Goal: Task Accomplishment & Management: Use online tool/utility

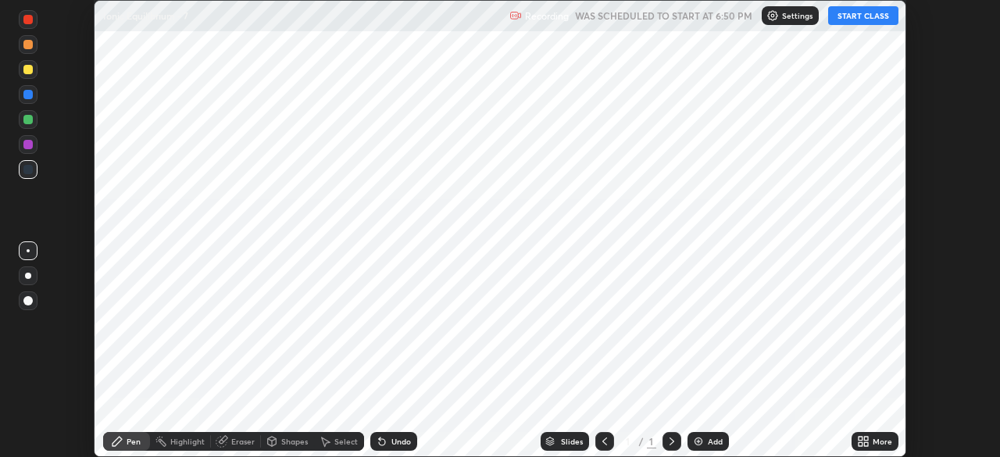
scroll to position [457, 999]
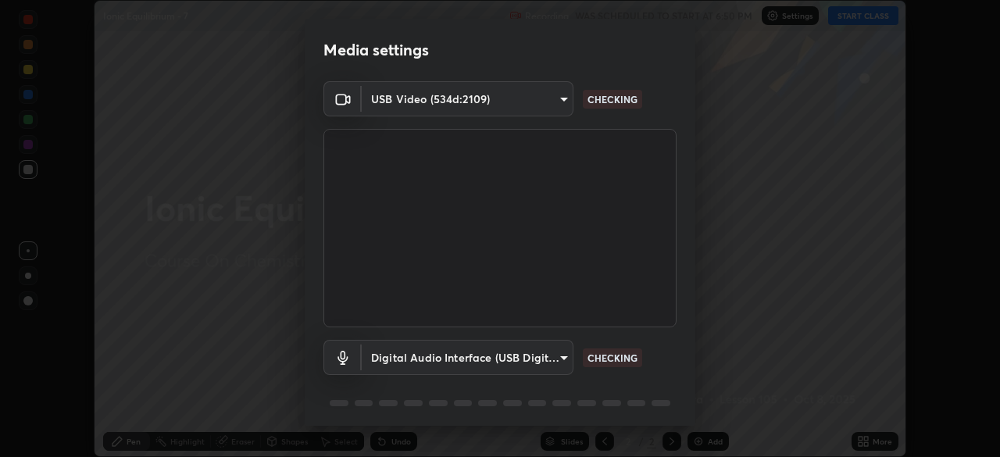
type input "6c2cbd707de14d6f22ad6aa38dcece7be3c4addb00b53b9d4bb55d2e14cdbb5a"
type input "a04182e21108c85d7916f07b11aecbae7481a943fa3278afba10e3a8588275b1"
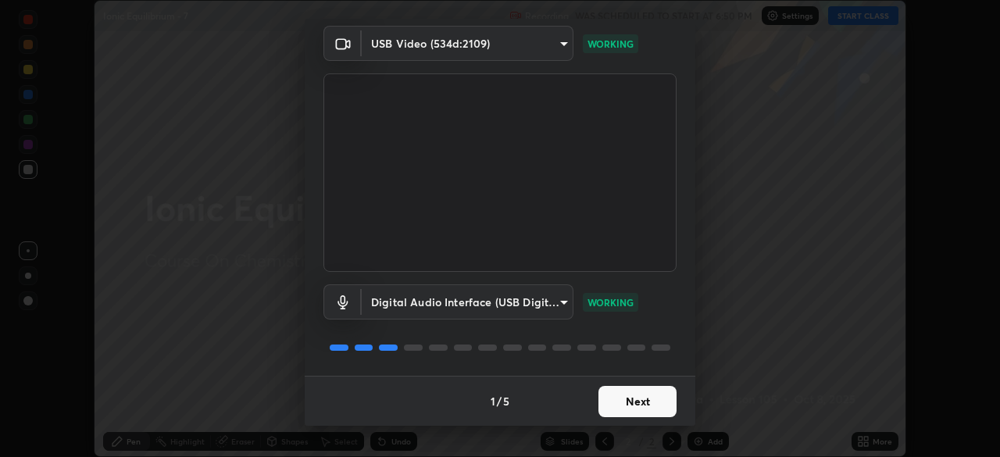
click at [631, 400] on button "Next" at bounding box center [638, 401] width 78 height 31
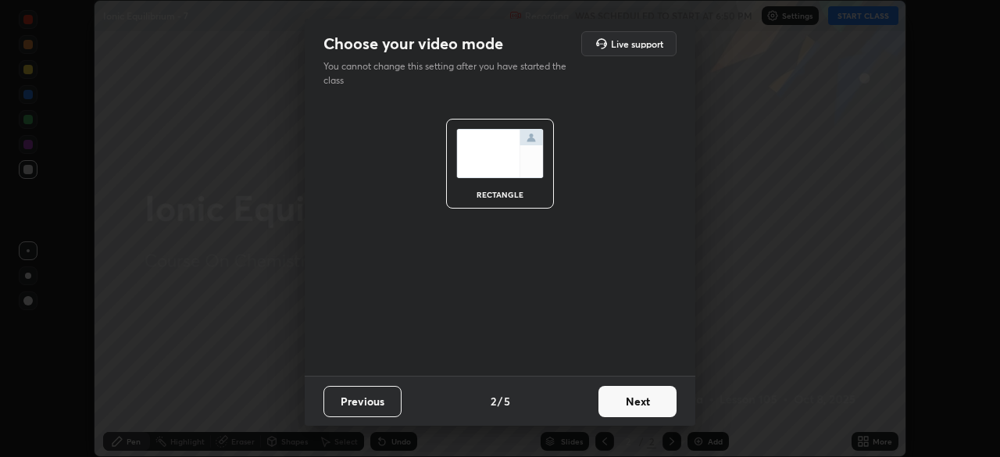
click at [627, 402] on button "Next" at bounding box center [638, 401] width 78 height 31
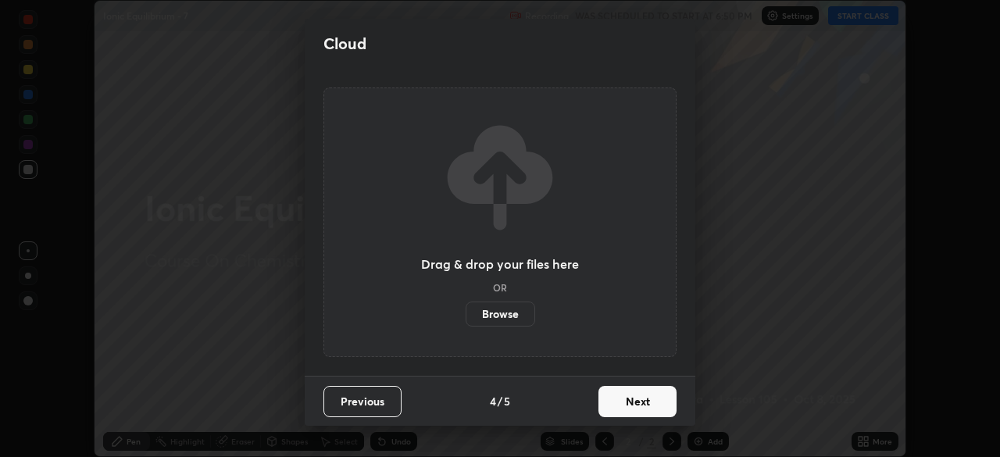
click at [629, 406] on button "Next" at bounding box center [638, 401] width 78 height 31
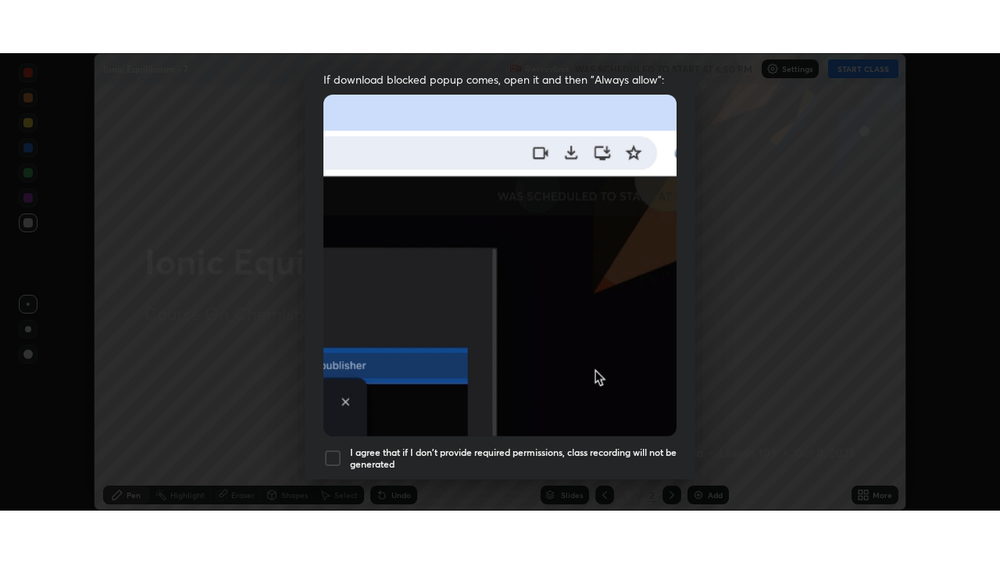
scroll to position [374, 0]
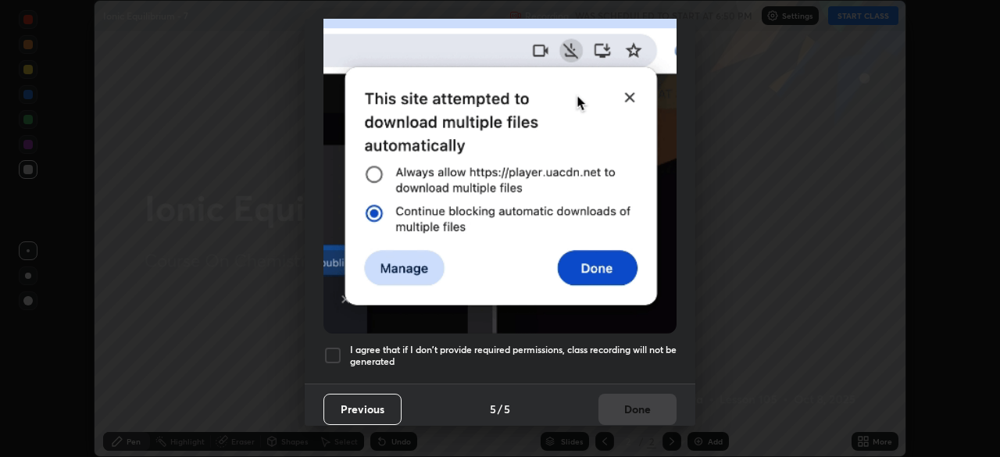
click at [330, 349] on div at bounding box center [333, 355] width 19 height 19
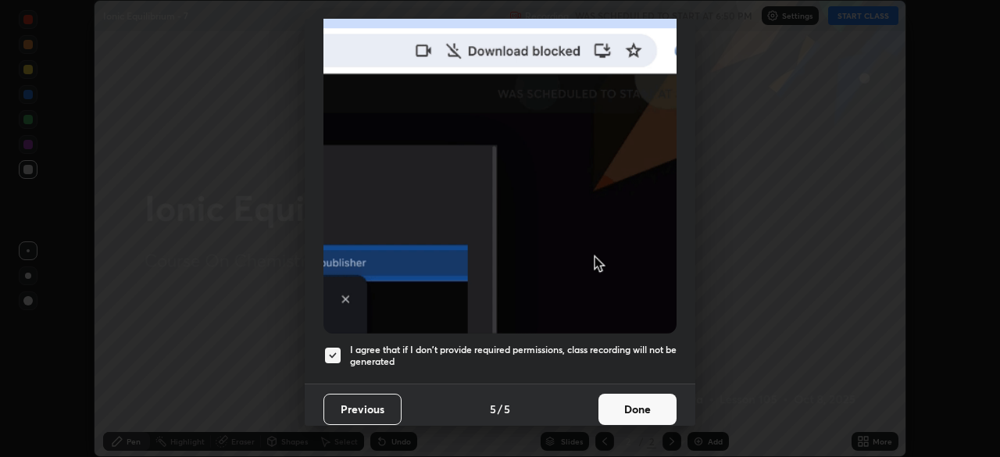
click at [625, 402] on button "Done" at bounding box center [638, 409] width 78 height 31
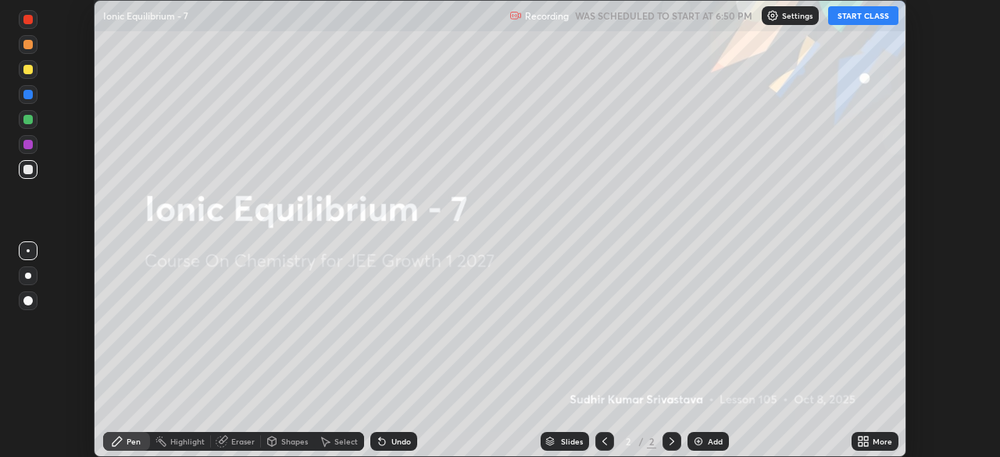
click at [853, 23] on button "START CLASS" at bounding box center [863, 15] width 70 height 19
click at [865, 442] on icon at bounding box center [863, 441] width 13 height 13
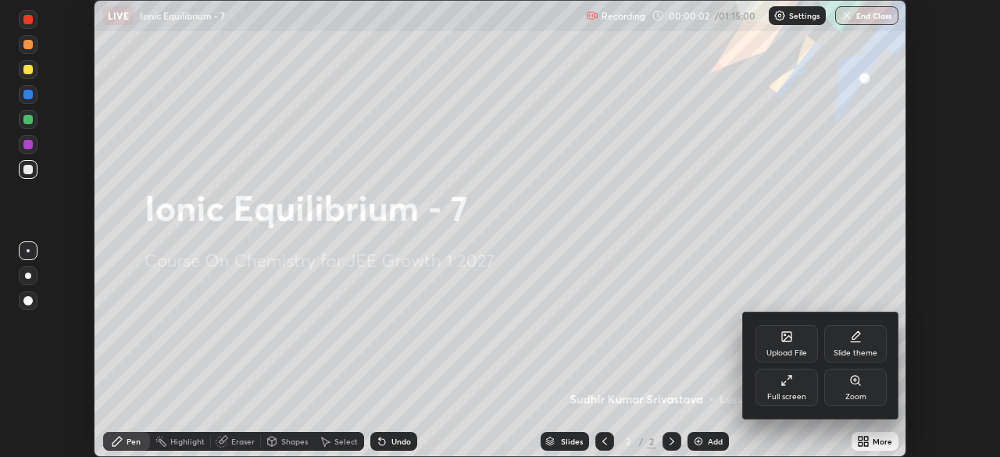
click at [785, 384] on icon at bounding box center [787, 380] width 13 height 13
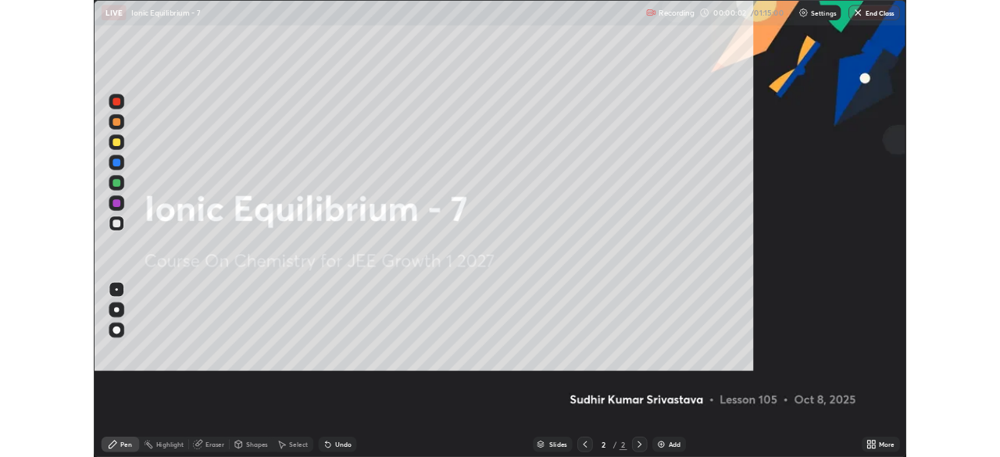
scroll to position [563, 1000]
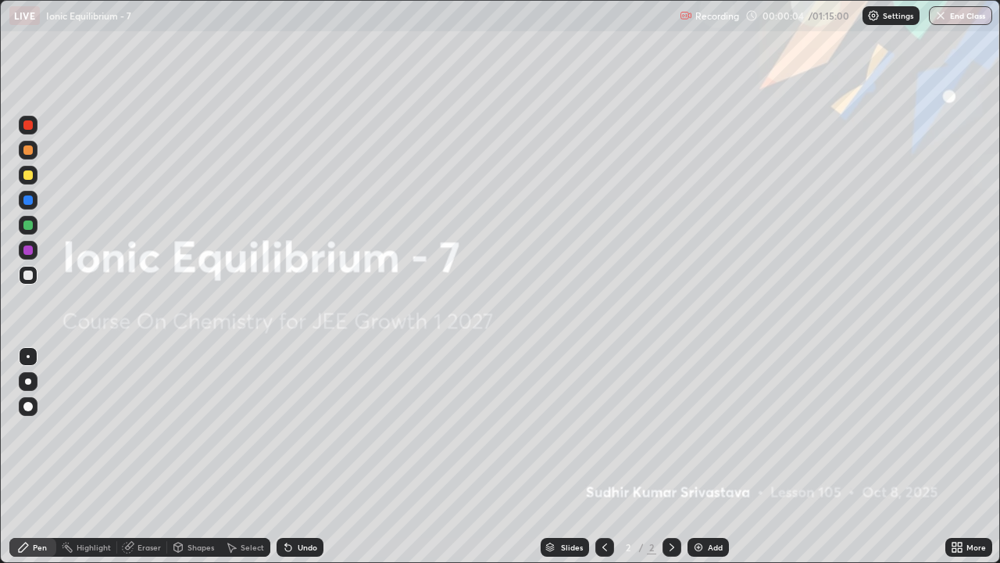
click at [709, 456] on div "Add" at bounding box center [715, 547] width 15 height 8
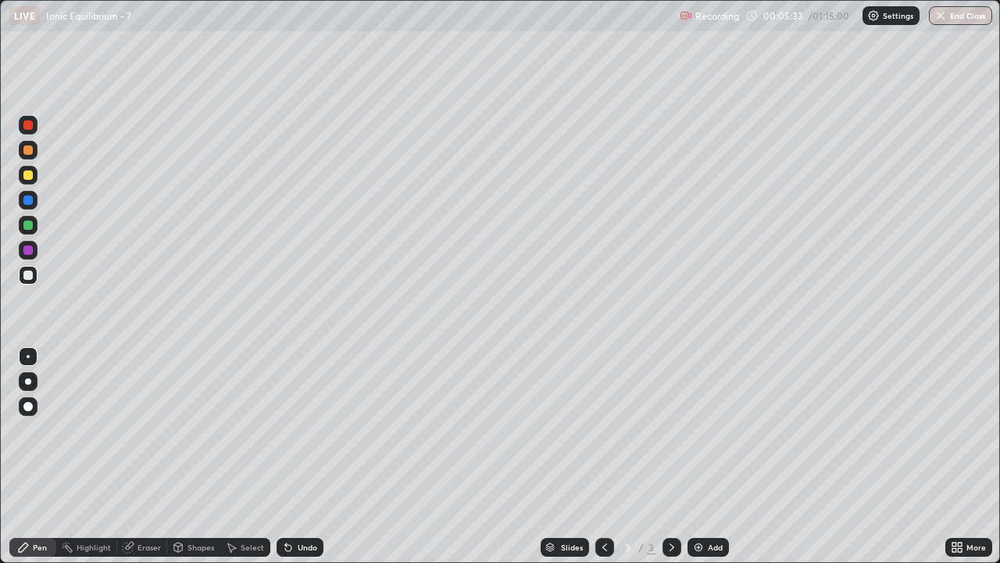
click at [145, 456] on div "Eraser" at bounding box center [142, 547] width 50 height 19
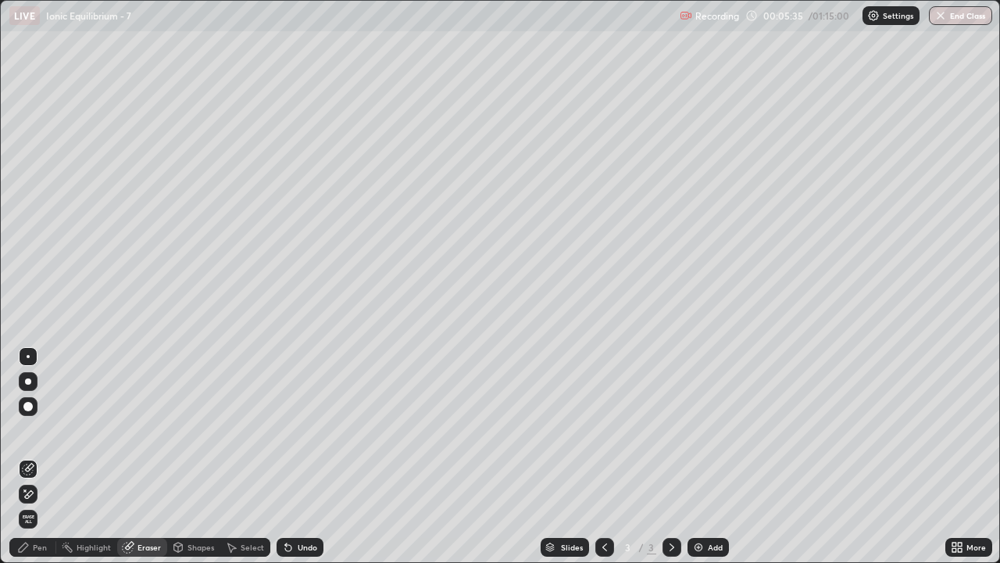
click at [44, 456] on div "Pen" at bounding box center [32, 547] width 47 height 19
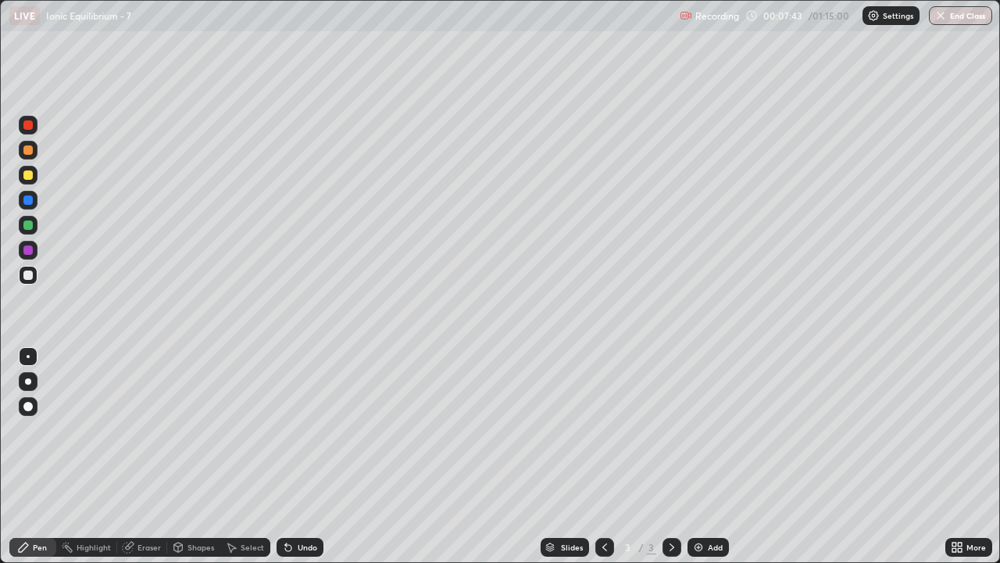
click at [713, 456] on div "Slides 3 / 3 Add" at bounding box center [635, 546] width 622 height 31
click at [715, 456] on div "Add" at bounding box center [715, 547] width 15 height 8
click at [703, 456] on img at bounding box center [698, 547] width 13 height 13
click at [154, 456] on div "Eraser" at bounding box center [142, 547] width 50 height 19
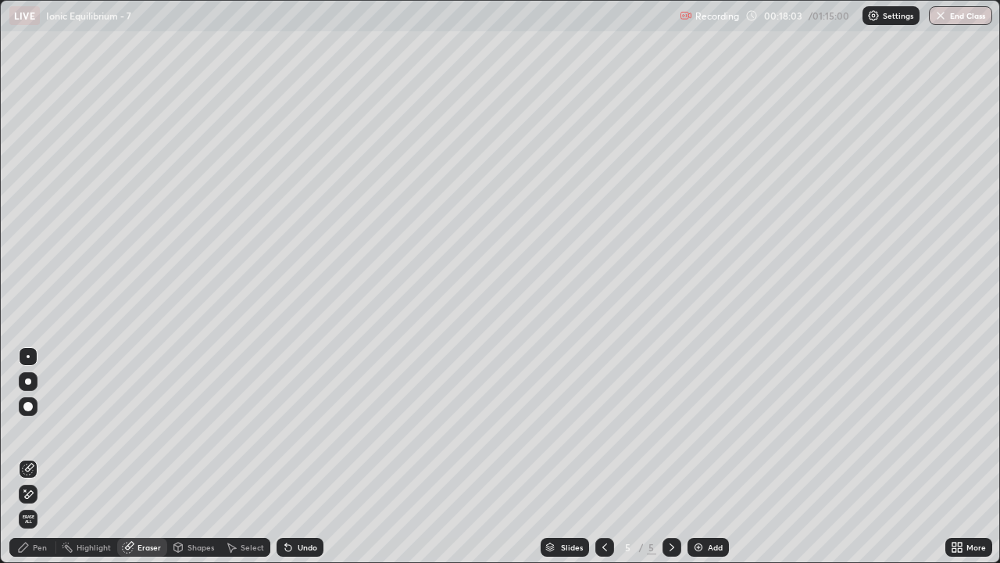
click at [30, 456] on div "Pen" at bounding box center [32, 547] width 47 height 19
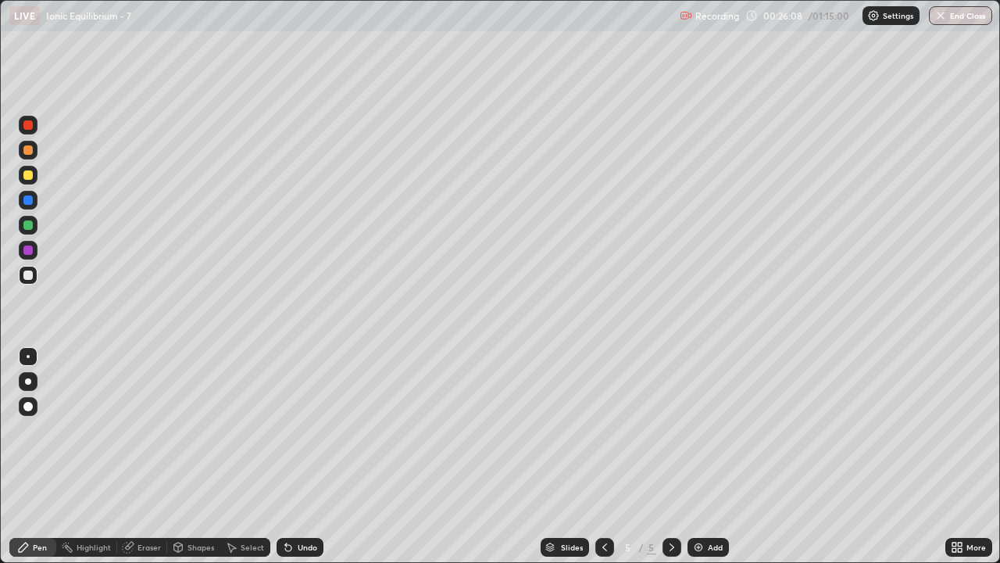
click at [710, 456] on div "Slides 5 / 5 Add" at bounding box center [635, 546] width 622 height 31
click at [714, 456] on div "Add" at bounding box center [715, 547] width 15 height 8
click at [156, 456] on div "Eraser" at bounding box center [149, 547] width 23 height 8
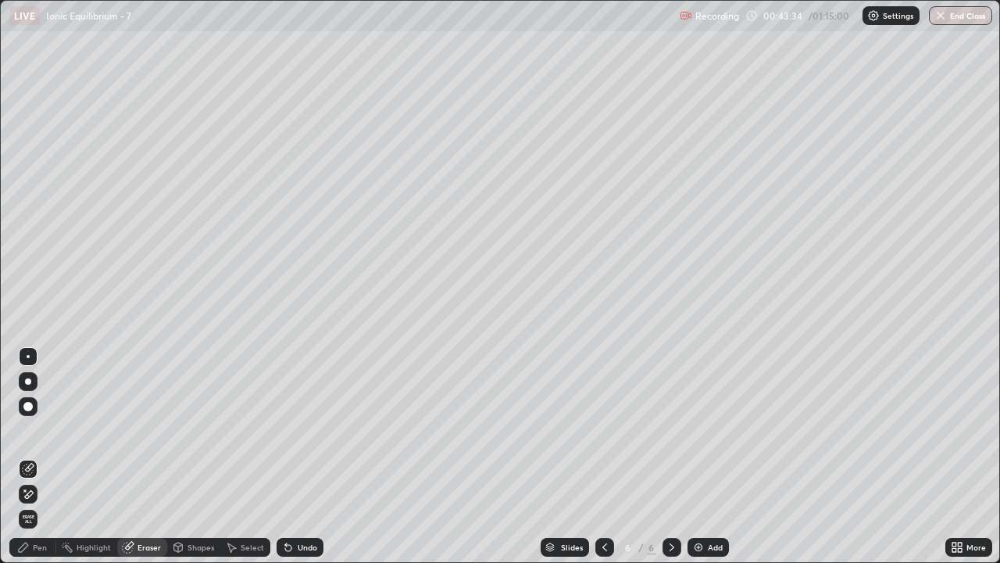
click at [151, 456] on div "Eraser" at bounding box center [142, 547] width 50 height 19
click at [43, 456] on div "Pen" at bounding box center [40, 547] width 14 height 8
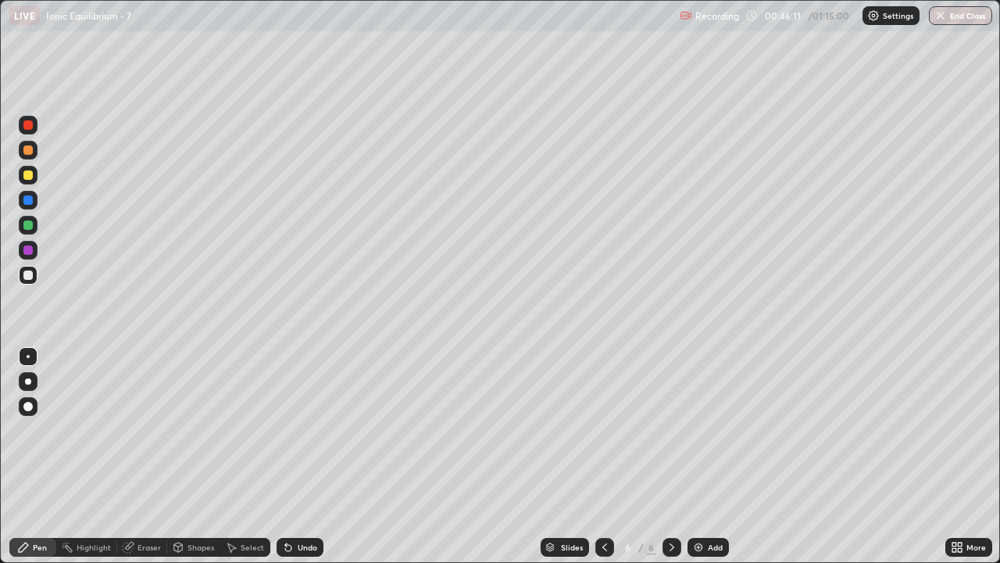
click at [610, 456] on div at bounding box center [604, 547] width 19 height 19
click at [670, 456] on icon at bounding box center [672, 547] width 13 height 13
click at [155, 456] on div "Eraser" at bounding box center [142, 547] width 50 height 19
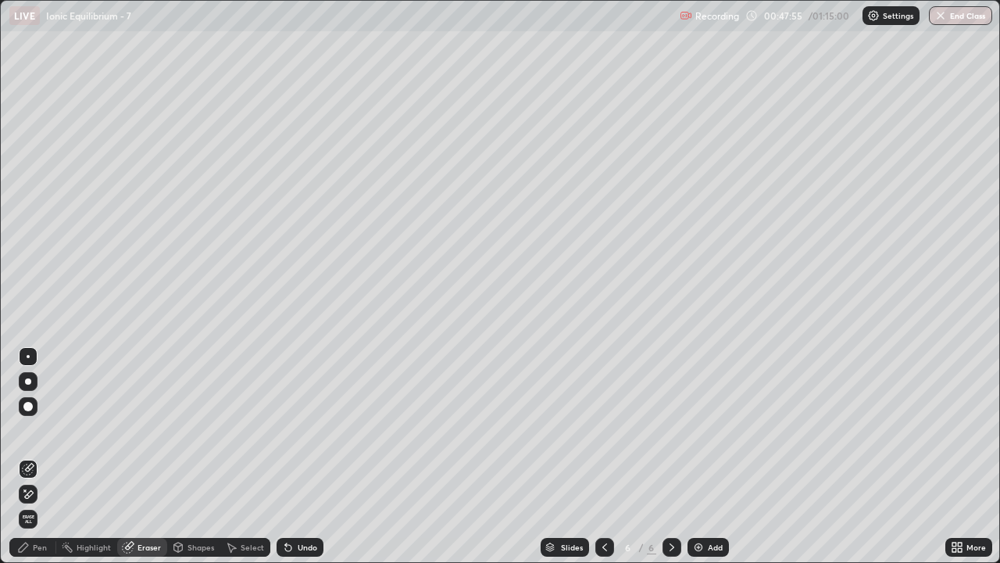
click at [41, 456] on div "Pen" at bounding box center [40, 547] width 14 height 8
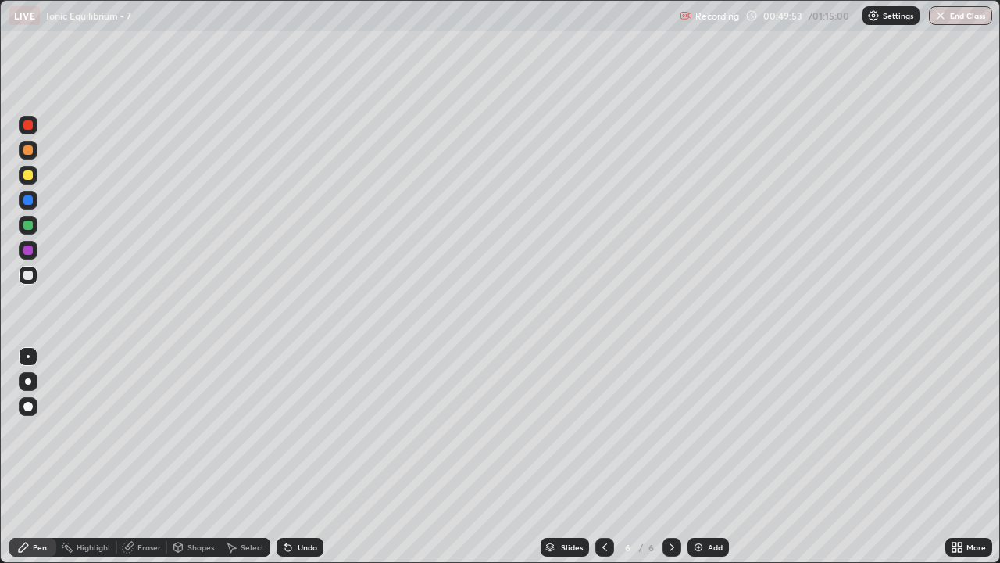
click at [153, 456] on div "Eraser" at bounding box center [149, 547] width 23 height 8
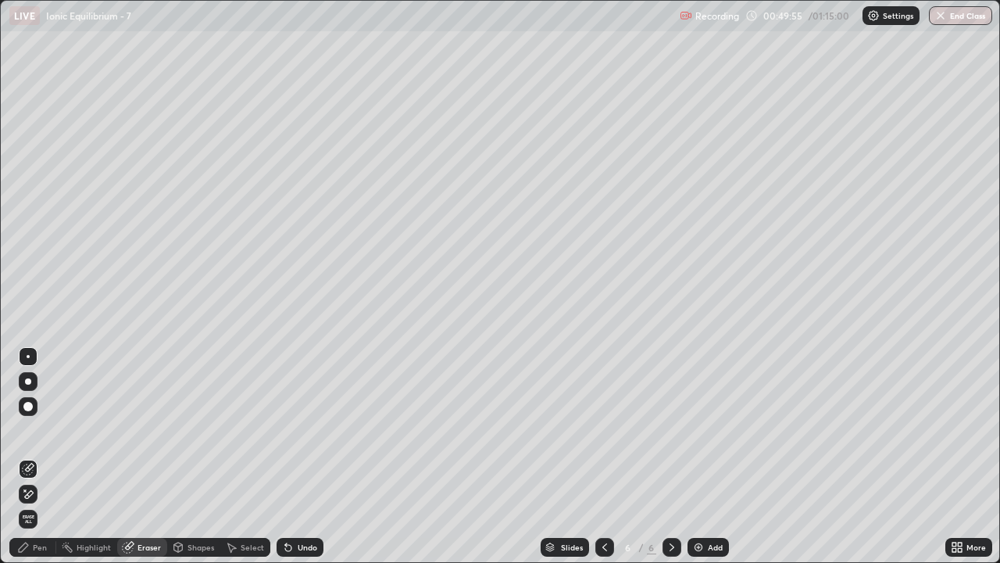
click at [49, 456] on div "Pen" at bounding box center [32, 547] width 47 height 19
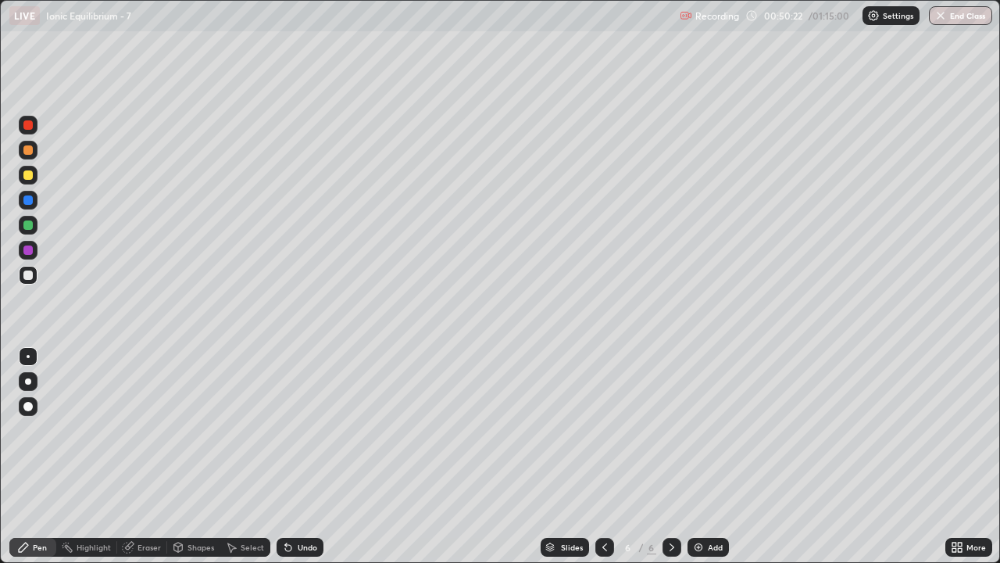
click at [151, 456] on div "Eraser" at bounding box center [142, 547] width 50 height 19
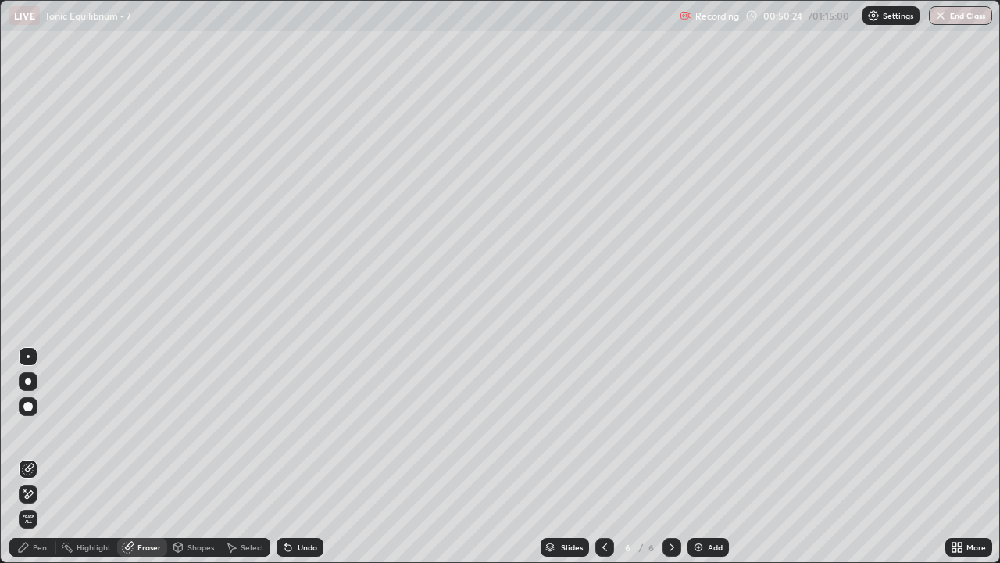
click at [40, 456] on div "Pen" at bounding box center [40, 547] width 14 height 8
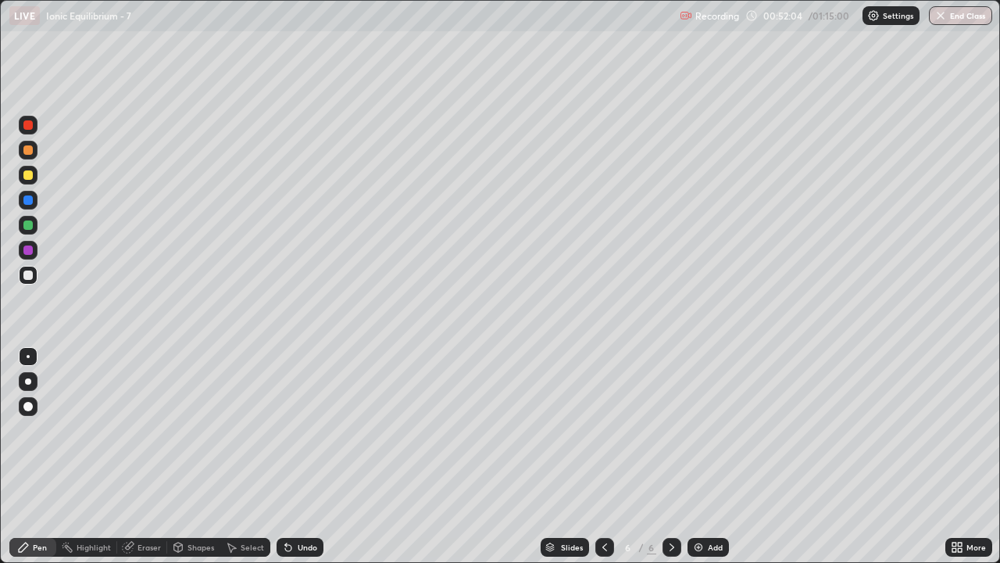
click at [155, 456] on div "Eraser" at bounding box center [149, 547] width 23 height 8
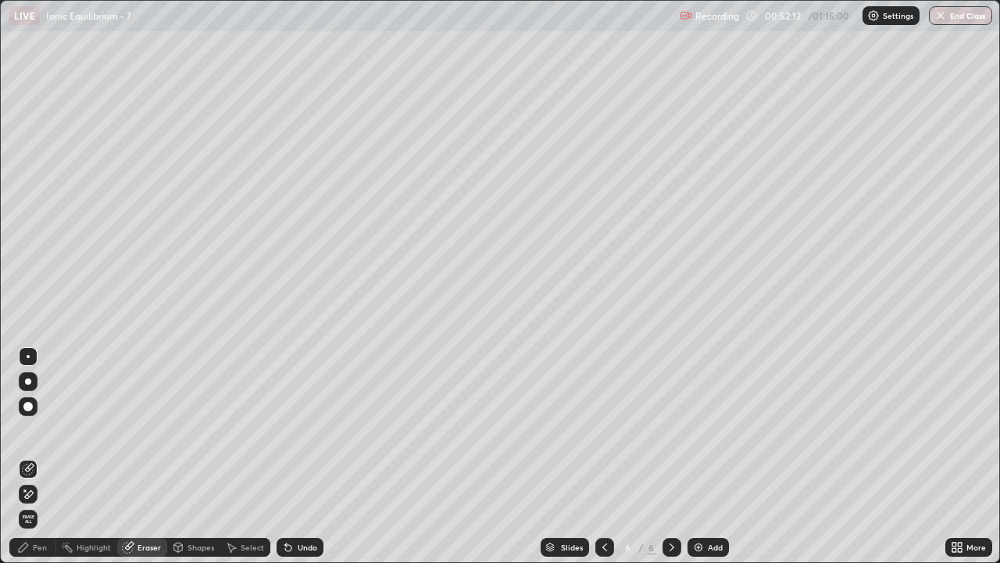
click at [30, 456] on div "Pen" at bounding box center [32, 547] width 47 height 19
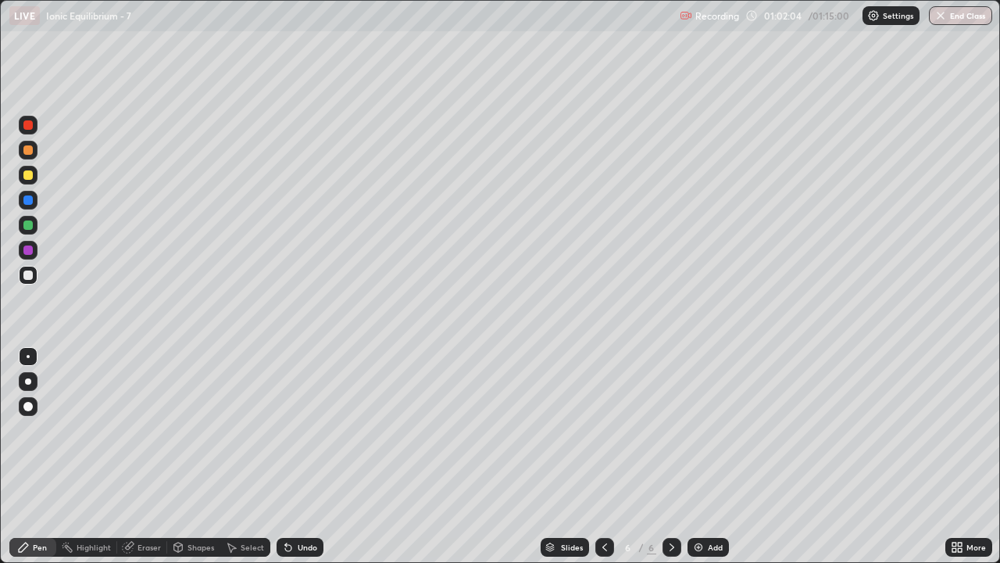
click at [159, 456] on div "Eraser" at bounding box center [149, 547] width 23 height 8
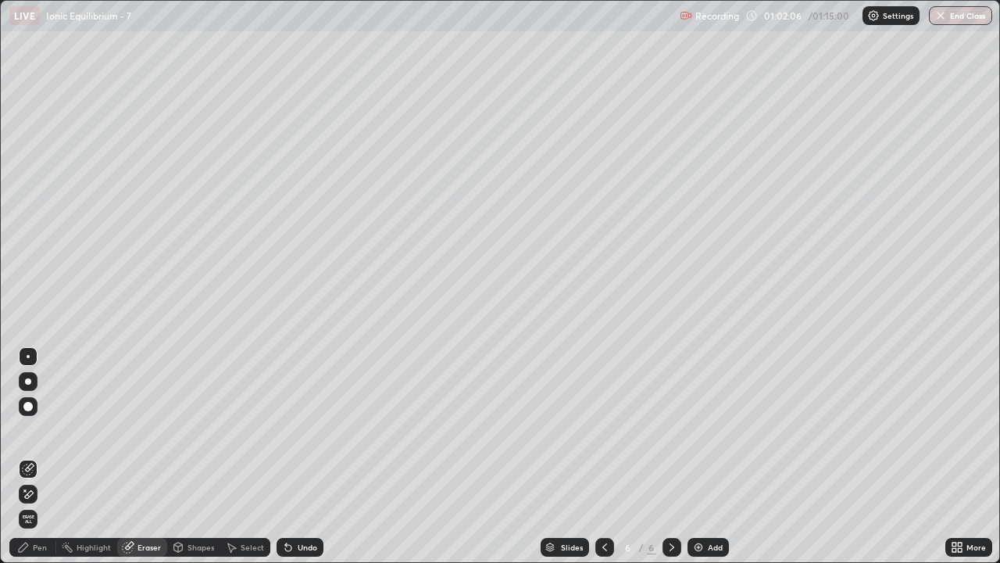
click at [55, 456] on div "Pen" at bounding box center [32, 546] width 47 height 31
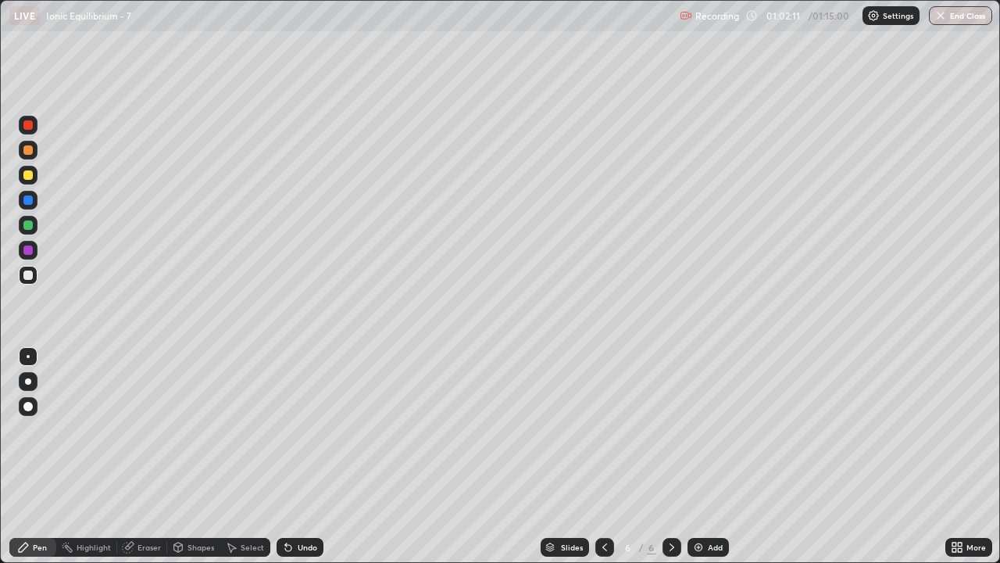
click at [40, 456] on div "Pen" at bounding box center [32, 547] width 47 height 19
click at [146, 456] on div "Eraser" at bounding box center [142, 547] width 50 height 19
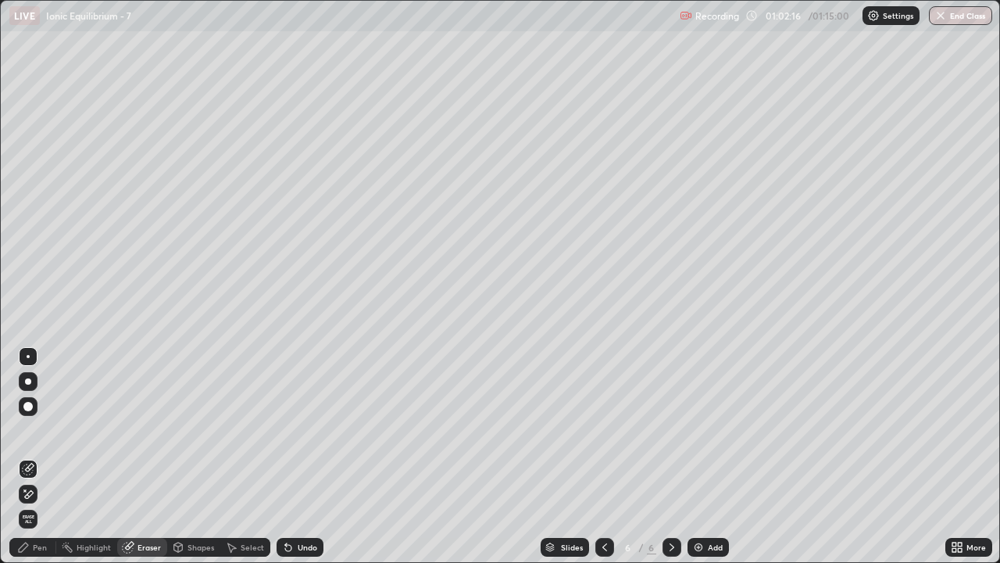
click at [30, 456] on div "Pen" at bounding box center [32, 547] width 47 height 19
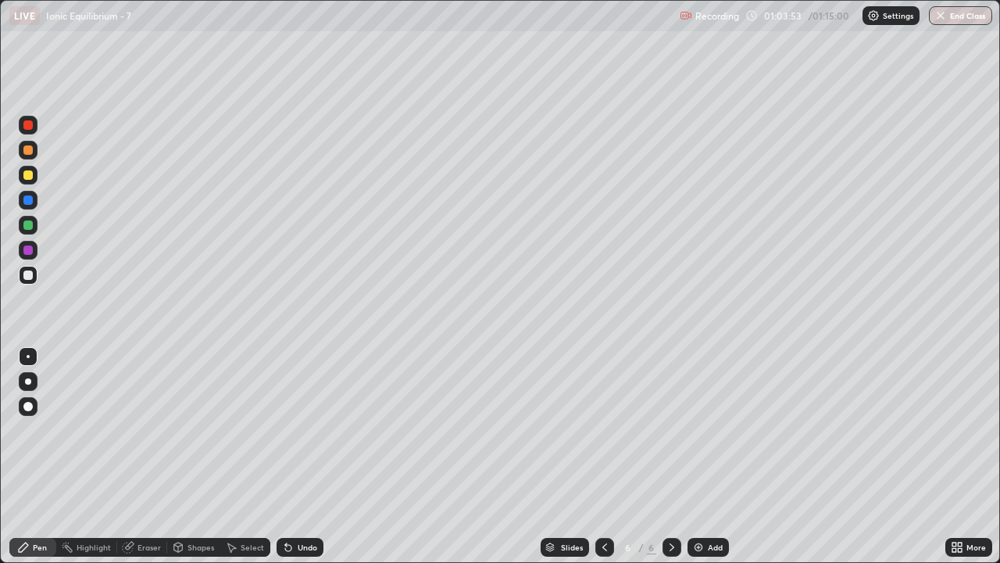
click at [151, 456] on div "Eraser" at bounding box center [149, 547] width 23 height 8
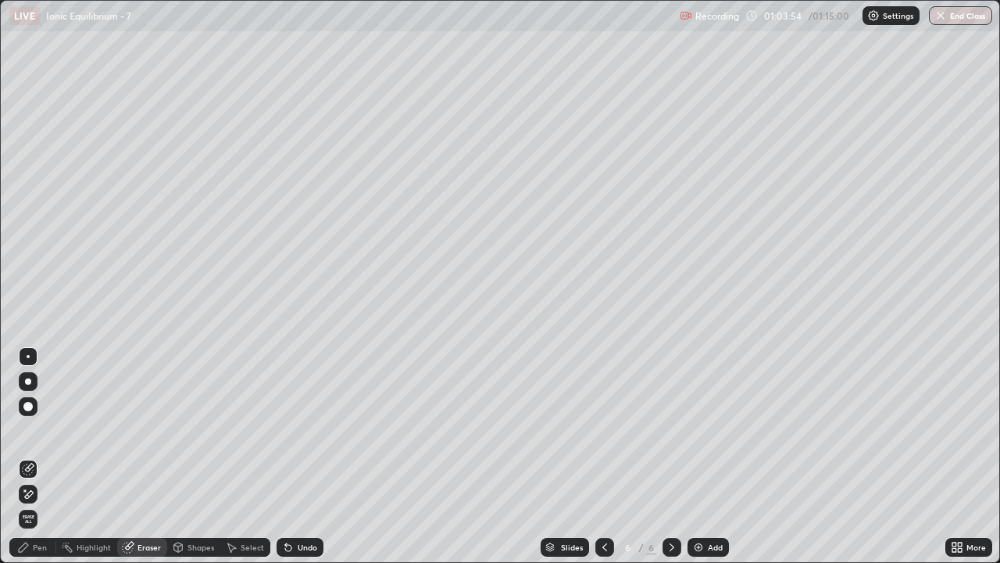
click at [41, 456] on div "Pen" at bounding box center [32, 547] width 47 height 19
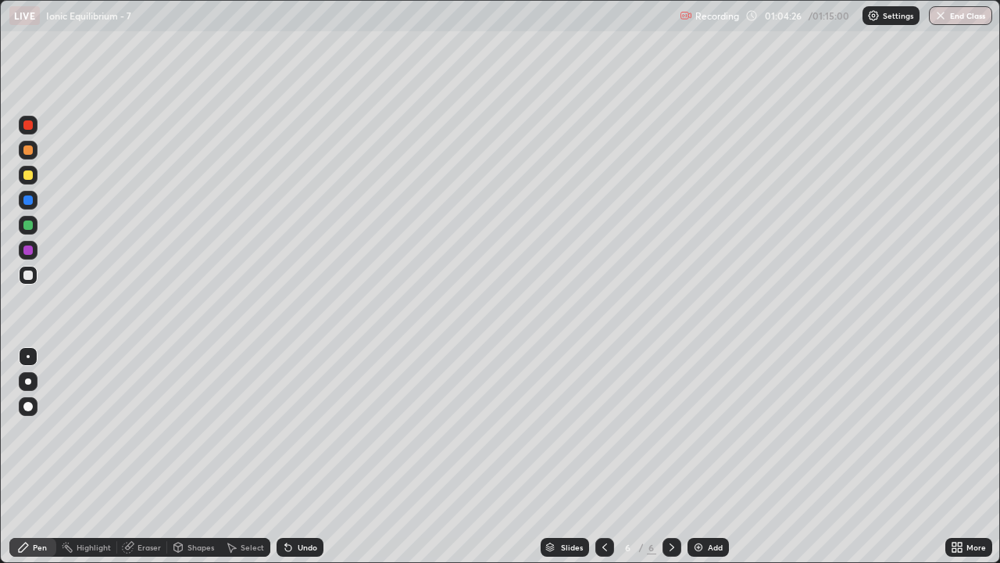
click at [144, 456] on div "Eraser" at bounding box center [149, 547] width 23 height 8
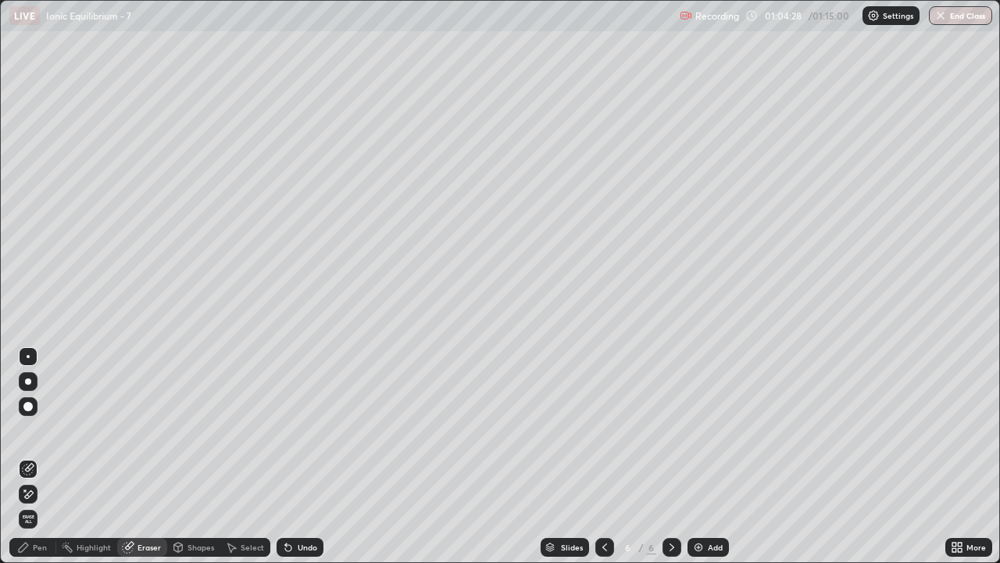
click at [44, 456] on div "Pen" at bounding box center [40, 547] width 14 height 8
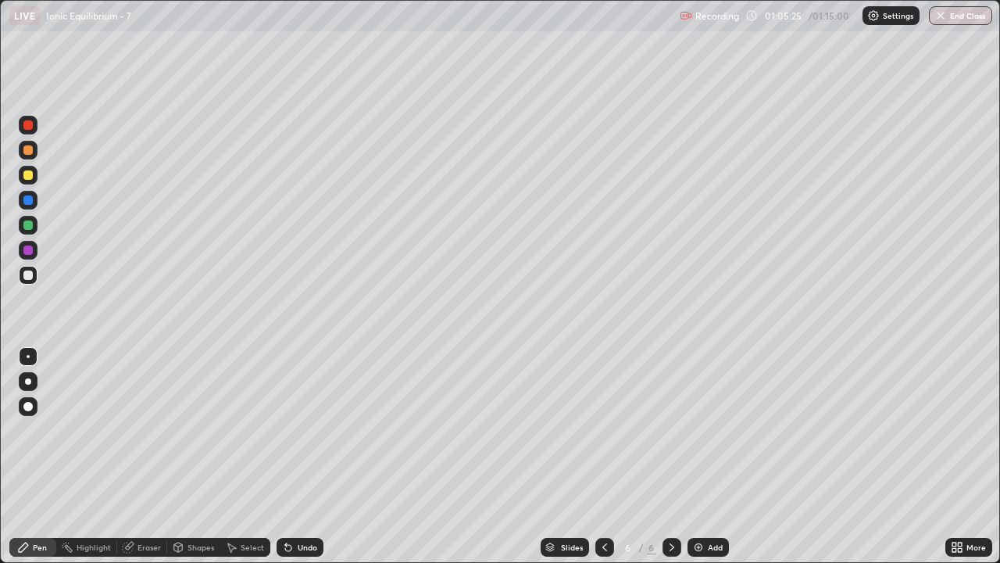
click at [713, 456] on div "Add" at bounding box center [708, 547] width 41 height 19
click at [145, 456] on div "Eraser" at bounding box center [149, 547] width 23 height 8
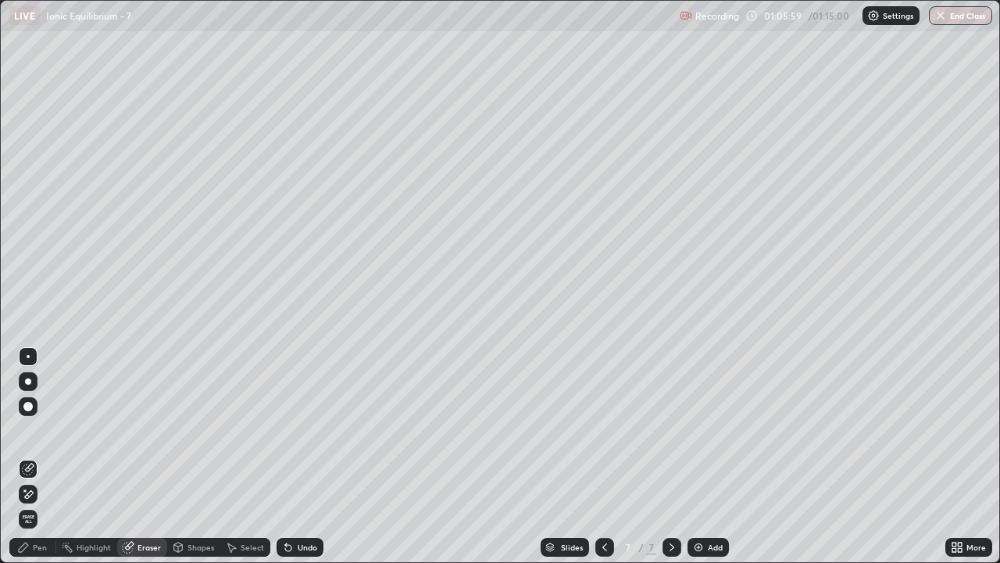
click at [41, 456] on div "Pen" at bounding box center [40, 547] width 14 height 8
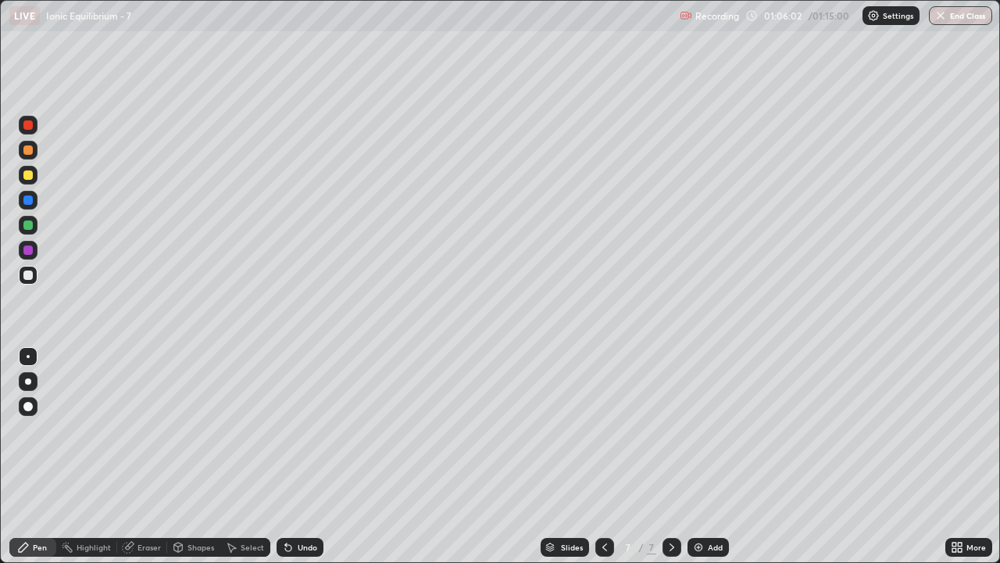
click at [145, 456] on div "Eraser" at bounding box center [149, 547] width 23 height 8
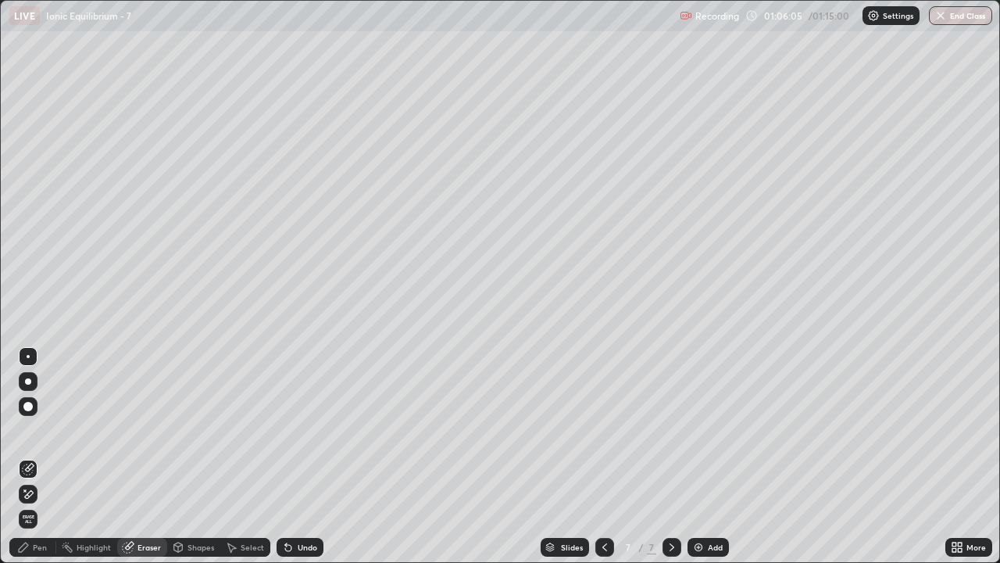
click at [45, 456] on div "Pen" at bounding box center [32, 547] width 47 height 19
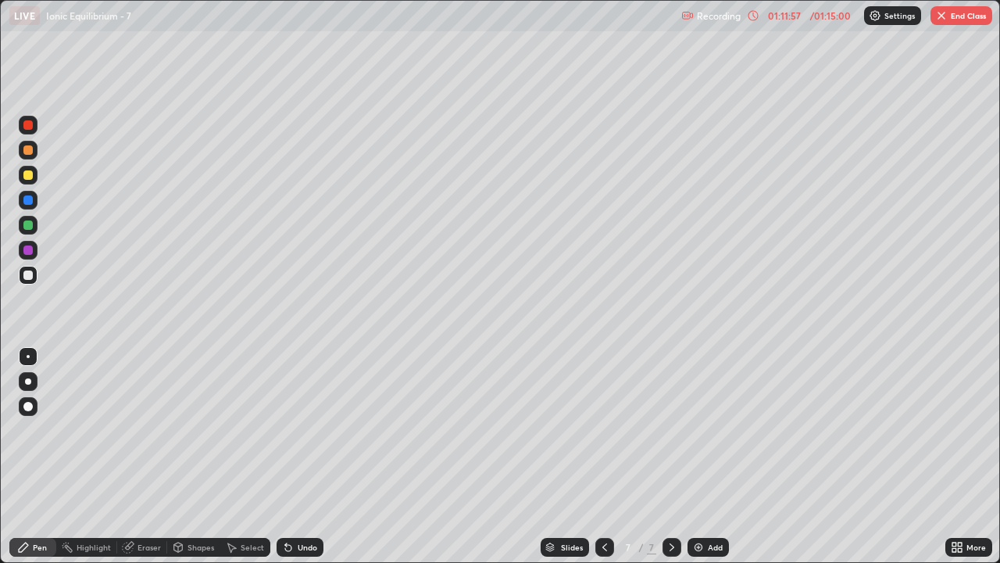
click at [159, 456] on div "Eraser" at bounding box center [149, 547] width 23 height 8
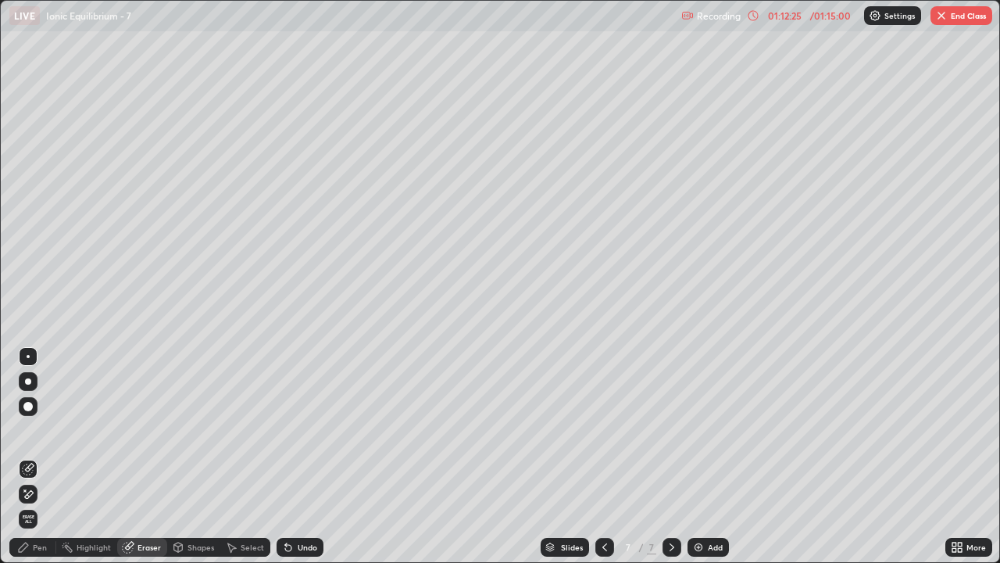
click at [606, 456] on icon at bounding box center [605, 547] width 13 height 13
click at [670, 456] on icon at bounding box center [672, 547] width 13 height 13
click at [957, 15] on button "End Class" at bounding box center [962, 15] width 62 height 19
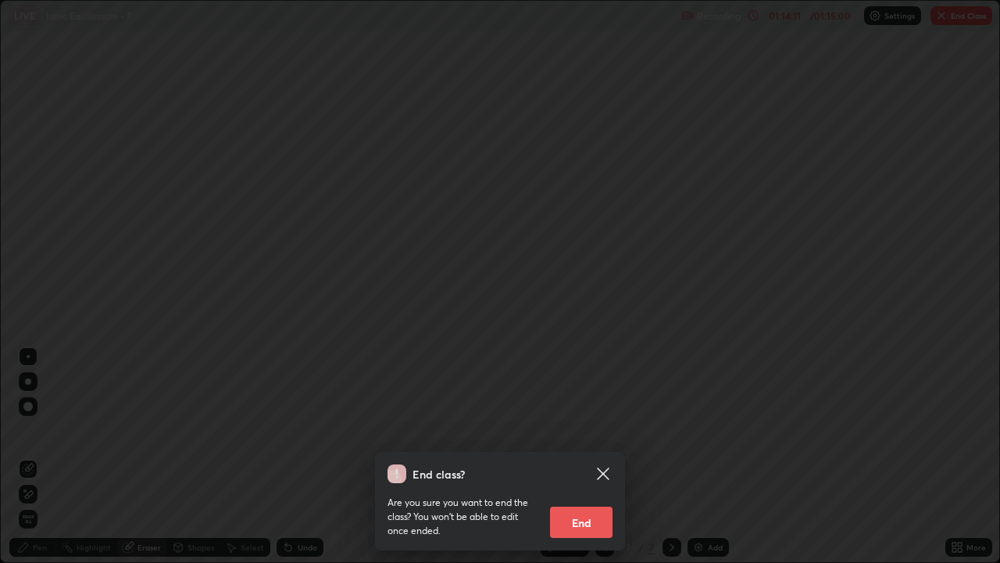
click at [584, 456] on button "End" at bounding box center [581, 521] width 63 height 31
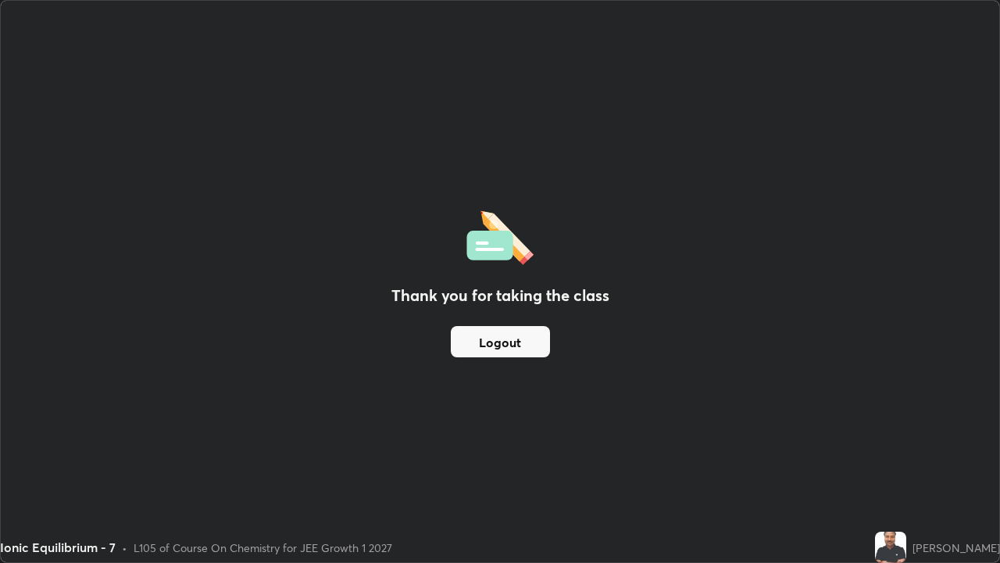
click at [512, 336] on button "Logout" at bounding box center [500, 341] width 99 height 31
click at [488, 341] on button "Logout" at bounding box center [500, 341] width 99 height 31
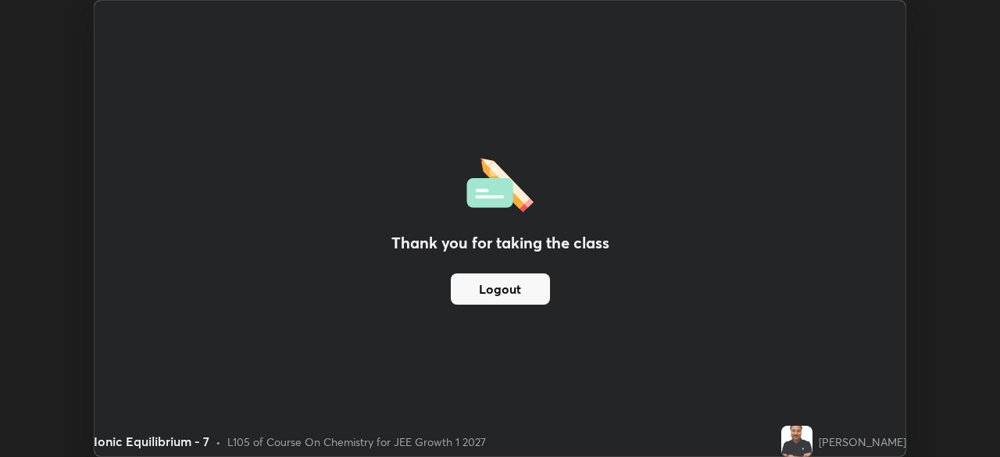
scroll to position [77686, 77143]
